Goal: Task Accomplishment & Management: Use online tool/utility

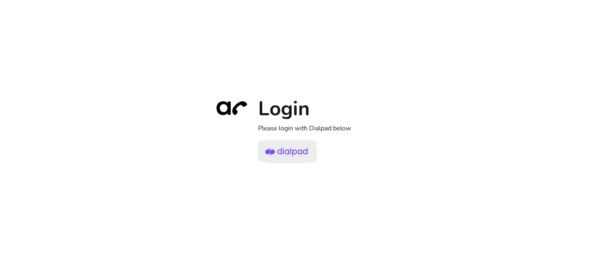
click at [295, 152] on img at bounding box center [286, 152] width 42 height 20
click at [281, 154] on img at bounding box center [286, 152] width 42 height 20
click at [284, 150] on img at bounding box center [286, 152] width 42 height 20
